Goal: Task Accomplishment & Management: Manage account settings

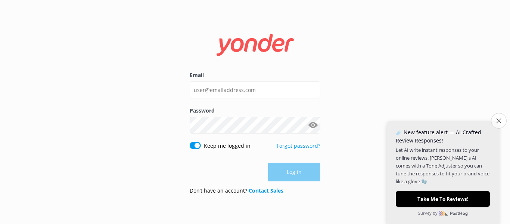
click at [500, 118] on icon "Close survey" at bounding box center [498, 120] width 5 height 5
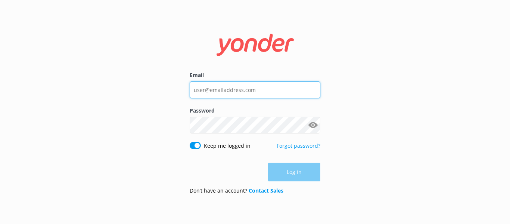
click at [273, 92] on input "Email" at bounding box center [255, 89] width 131 height 17
type input "[EMAIL_ADDRESS][DOMAIN_NAME]"
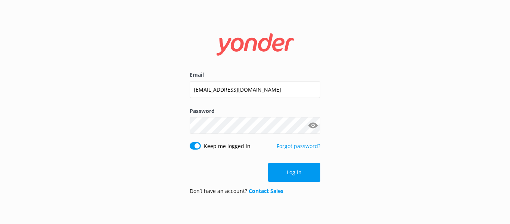
click at [314, 127] on button "Show password" at bounding box center [312, 125] width 15 height 15
click at [195, 145] on input "Keep me logged in" at bounding box center [195, 145] width 11 height 7
checkbox input "false"
click at [288, 175] on button "Log in" at bounding box center [294, 172] width 52 height 19
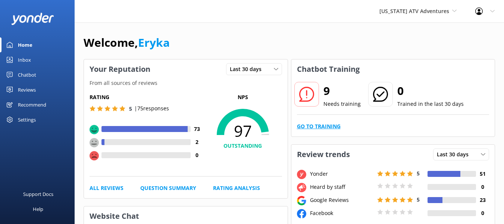
click at [328, 125] on link "Go to Training" at bounding box center [319, 126] width 44 height 8
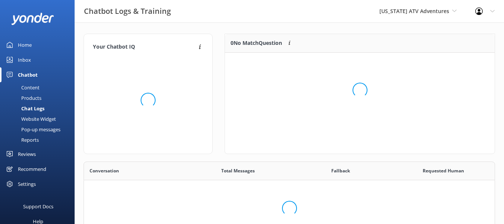
scroll to position [88, 264]
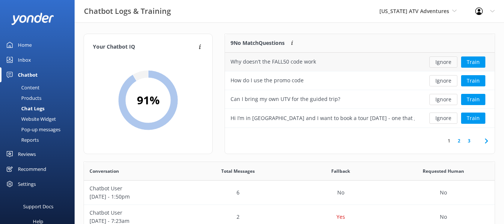
click at [451, 60] on button "Ignore" at bounding box center [444, 61] width 28 height 11
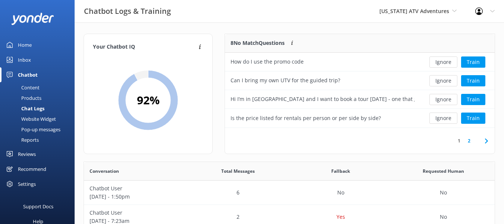
click at [451, 60] on button "Ignore" at bounding box center [444, 61] width 28 height 11
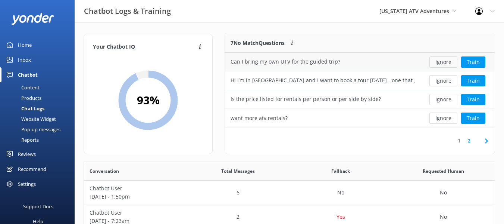
click at [451, 60] on button "Ignore" at bounding box center [444, 61] width 28 height 11
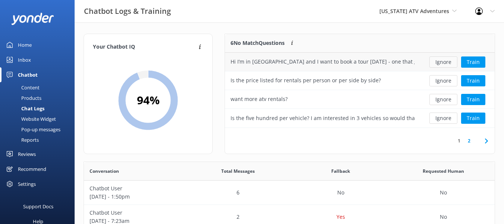
click at [440, 62] on button "Ignore" at bounding box center [444, 61] width 28 height 11
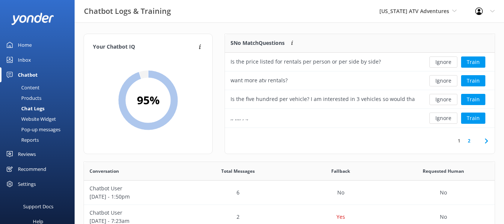
click at [440, 62] on button "Ignore" at bounding box center [444, 61] width 28 height 11
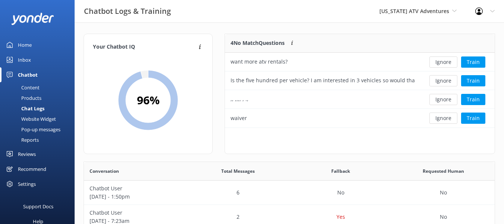
click at [440, 62] on button "Ignore" at bounding box center [444, 61] width 28 height 11
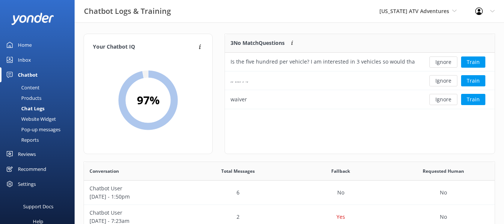
scroll to position [69, 264]
click at [440, 62] on button "Ignore" at bounding box center [444, 61] width 28 height 11
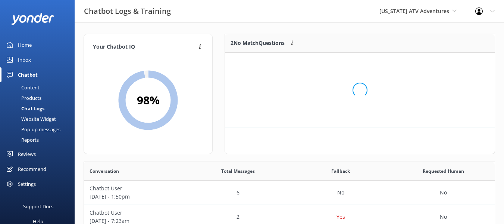
scroll to position [51, 264]
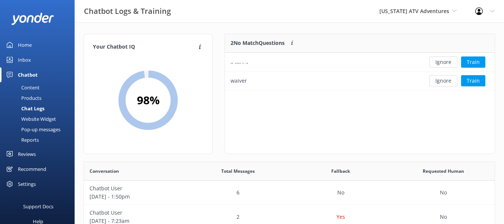
click at [440, 62] on button "Ignore" at bounding box center [444, 61] width 28 height 11
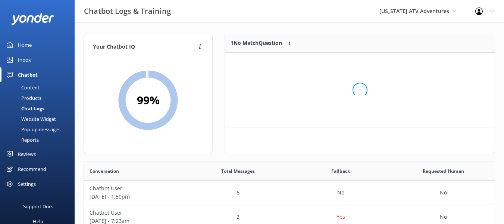
scroll to position [6, 6]
click at [440, 62] on div "Loading.." at bounding box center [360, 90] width 255 height 224
click at [440, 62] on button "Ignore" at bounding box center [444, 61] width 28 height 11
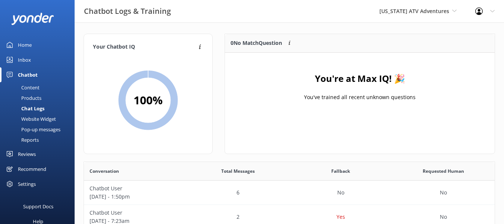
click at [18, 43] on div "Home" at bounding box center [25, 44] width 14 height 15
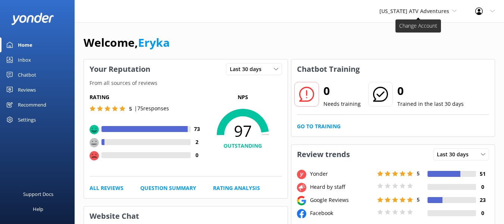
click at [444, 12] on span "[US_STATE] ATV Adventures" at bounding box center [415, 10] width 70 height 7
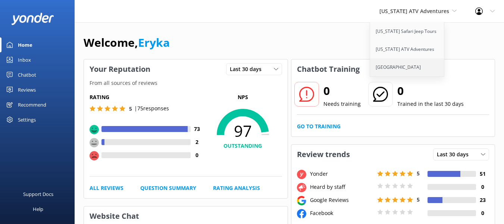
click at [420, 64] on link "[GEOGRAPHIC_DATA]" at bounding box center [407, 67] width 75 height 18
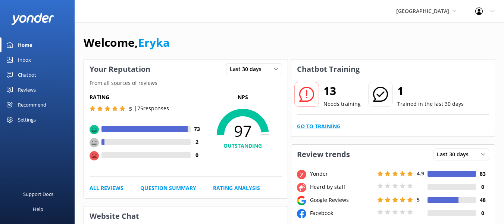
click at [328, 125] on link "Go to Training" at bounding box center [319, 126] width 44 height 8
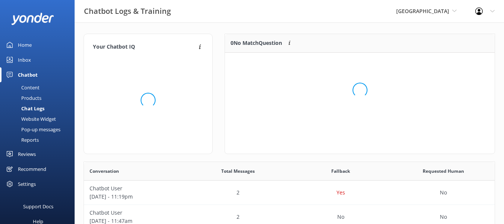
scroll to position [88, 264]
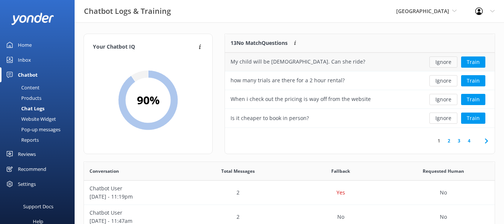
click at [442, 62] on button "Ignore" at bounding box center [444, 61] width 28 height 11
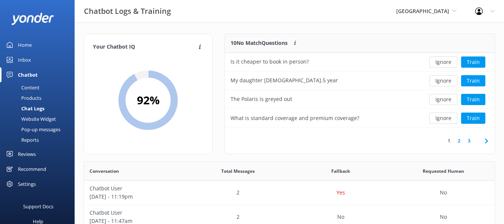
click at [442, 62] on button "Ignore" at bounding box center [444, 61] width 28 height 11
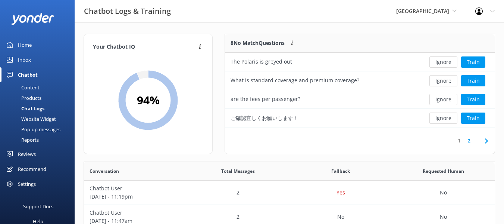
click at [442, 62] on button "Ignore" at bounding box center [444, 61] width 28 height 11
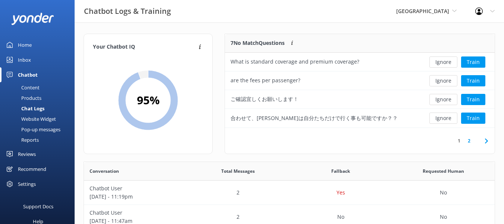
click at [442, 62] on button "Ignore" at bounding box center [444, 61] width 28 height 11
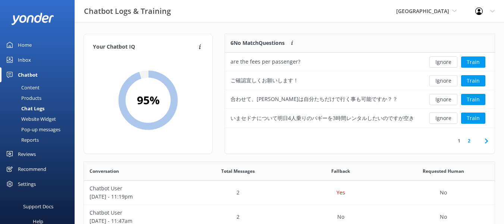
click at [442, 62] on button "Ignore" at bounding box center [444, 61] width 28 height 11
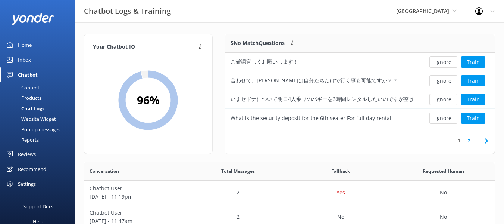
click at [442, 62] on button "Ignore" at bounding box center [444, 61] width 28 height 11
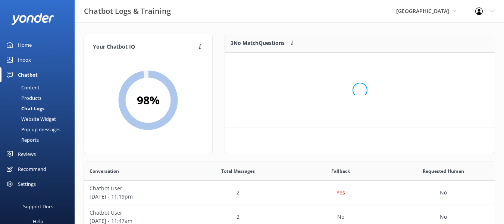
scroll to position [69, 264]
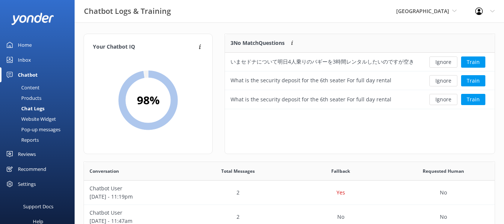
click at [442, 62] on button "Ignore" at bounding box center [444, 61] width 28 height 11
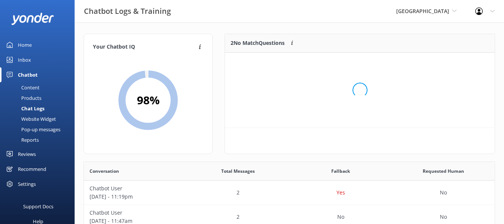
scroll to position [51, 264]
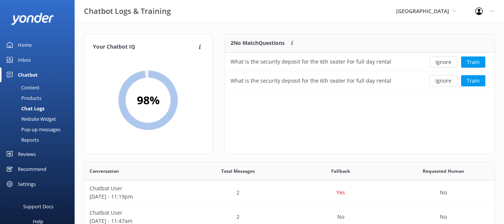
click at [442, 62] on button "Ignore" at bounding box center [444, 61] width 28 height 11
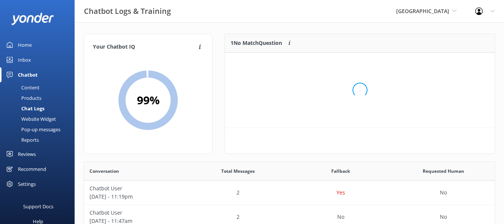
scroll to position [32, 264]
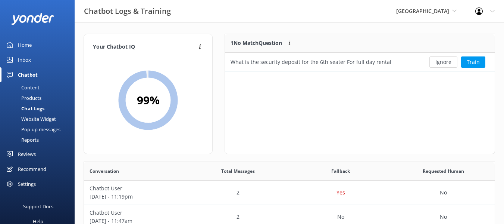
click at [442, 62] on button "Ignore" at bounding box center [444, 61] width 28 height 11
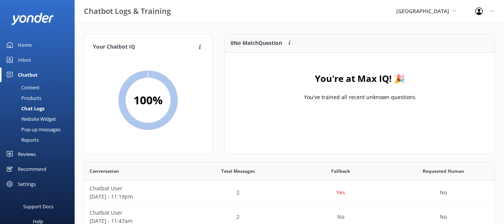
click at [25, 46] on div "Home" at bounding box center [25, 44] width 14 height 15
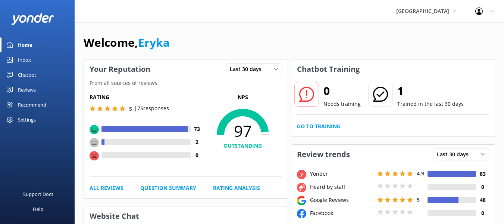
click at [28, 91] on div "Reviews" at bounding box center [27, 89] width 18 height 15
